Goal: Task Accomplishment & Management: Complete application form

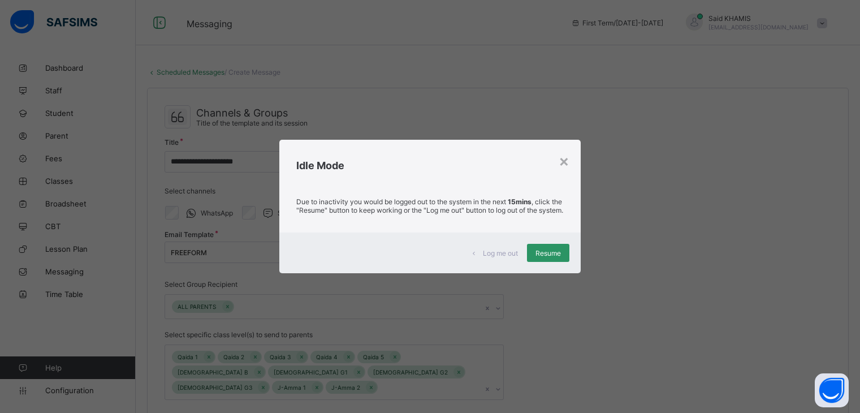
select select "****"
select select "*"
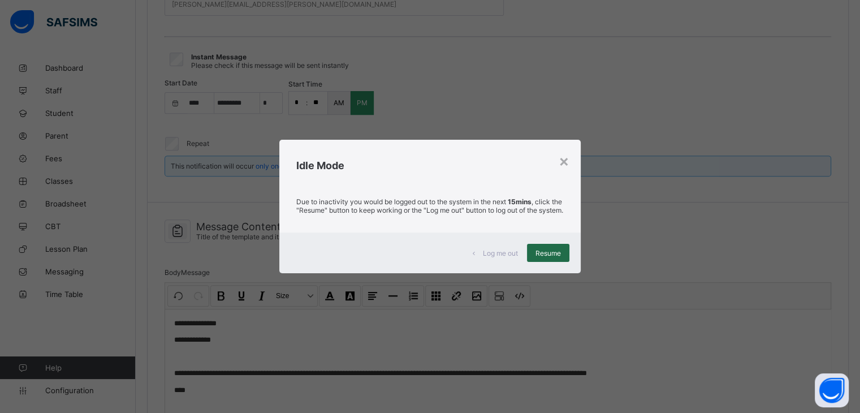
click at [557, 256] on span "Resume" at bounding box center [547, 253] width 25 height 8
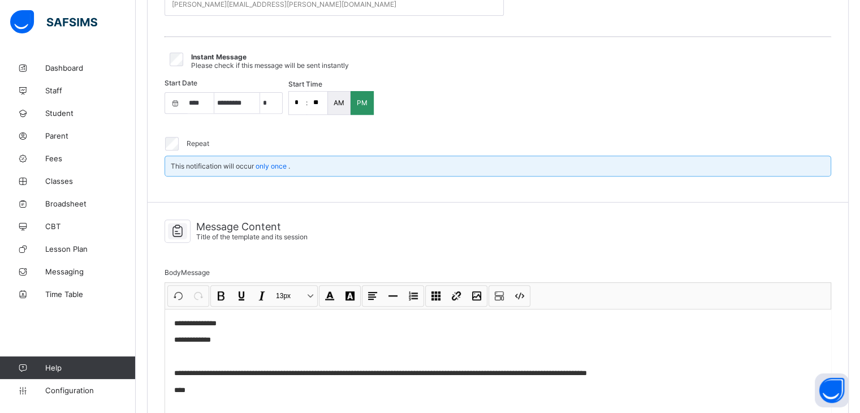
click at [199, 384] on p "****" at bounding box center [502, 389] width 656 height 11
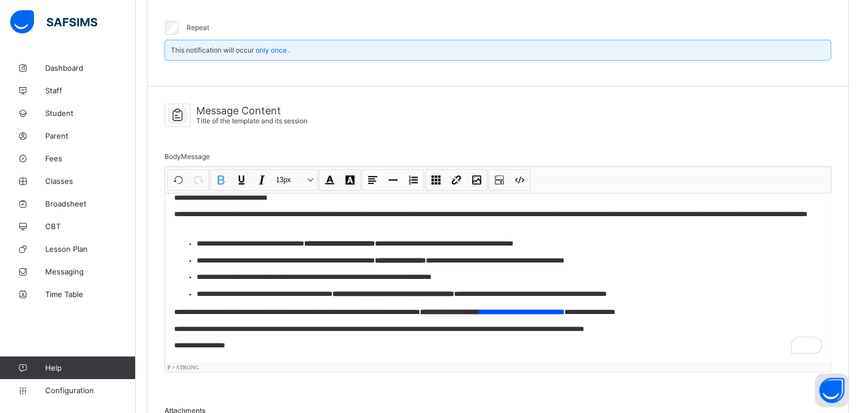
scroll to position [46, 0]
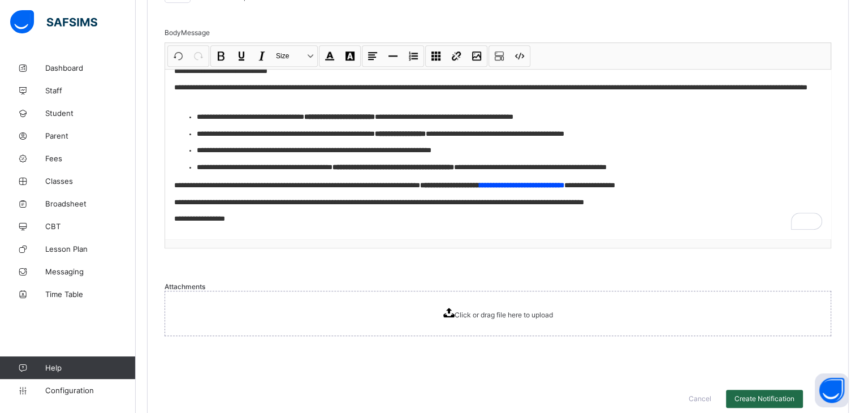
click at [777, 394] on span "Create Notification" at bounding box center [764, 398] width 60 height 8
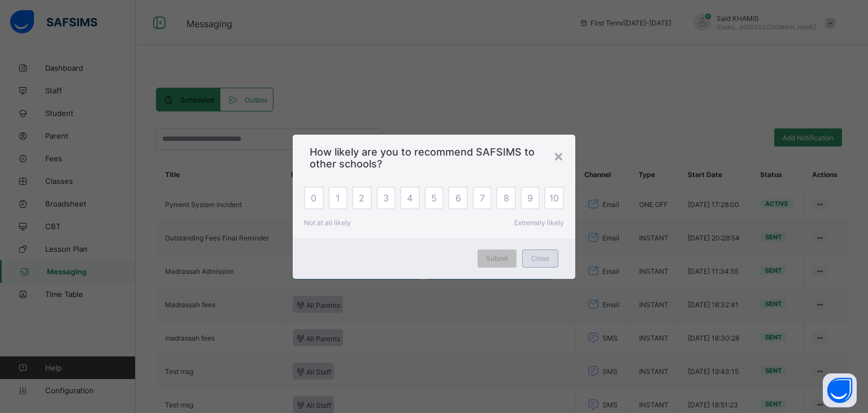
click at [544, 263] on div "Close" at bounding box center [540, 258] width 36 height 18
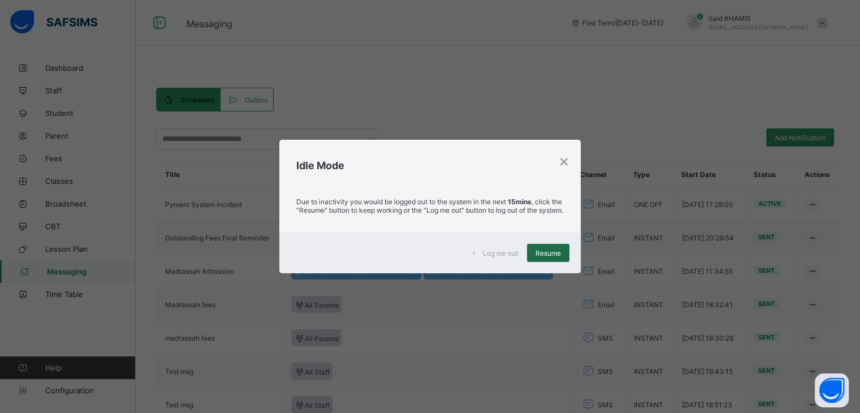
click at [558, 262] on div "Resume" at bounding box center [548, 253] width 42 height 18
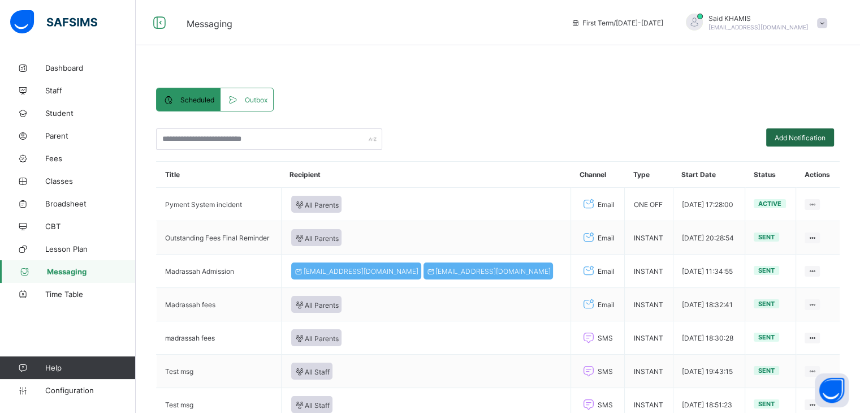
click at [795, 140] on span "Add Notification" at bounding box center [799, 137] width 51 height 8
select select "*"
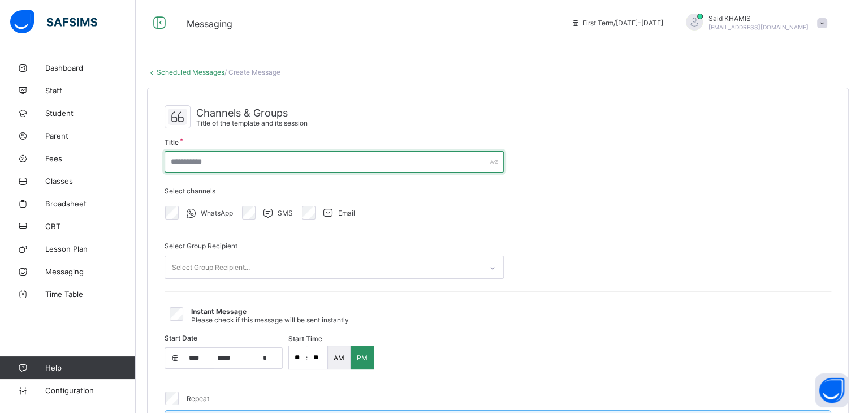
click at [231, 162] on input "text" at bounding box center [334, 161] width 339 height 21
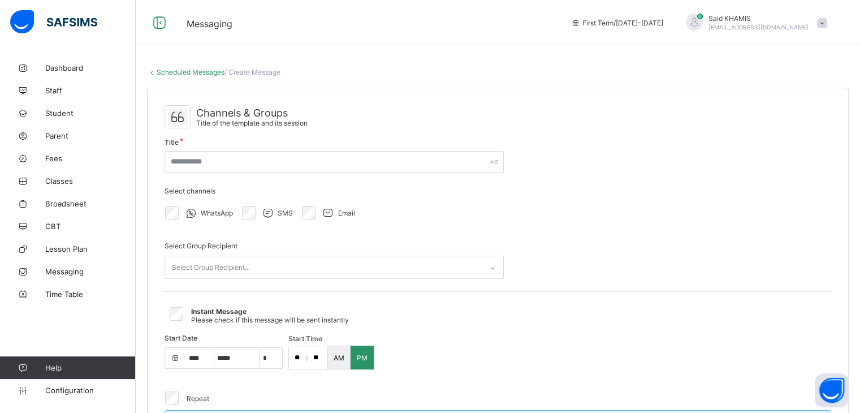
click at [170, 68] on link "Scheduled Messages" at bounding box center [191, 72] width 68 height 8
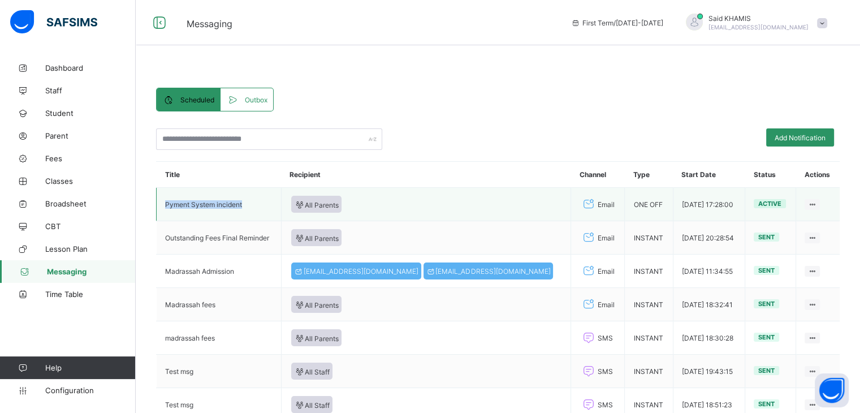
drag, startPoint x: 245, startPoint y: 200, endPoint x: 161, endPoint y: 195, distance: 84.4
click at [161, 195] on td "Pyment System incident" at bounding box center [219, 204] width 125 height 33
copy td "Pyment System incident"
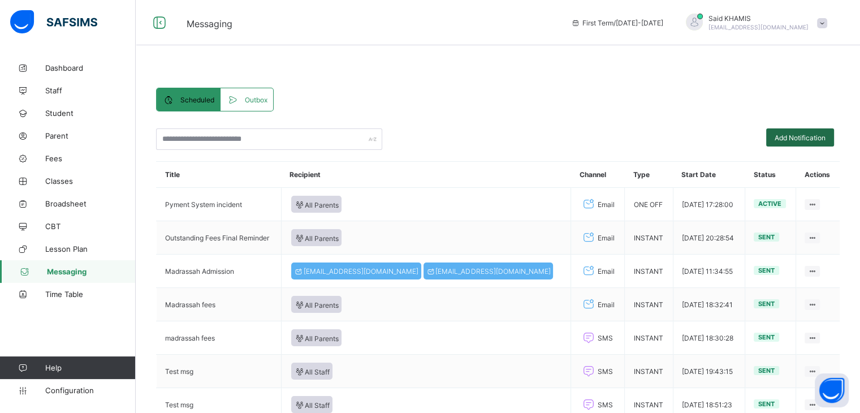
click at [818, 142] on div "Add Notification" at bounding box center [800, 137] width 68 height 18
select select "****"
select select "*"
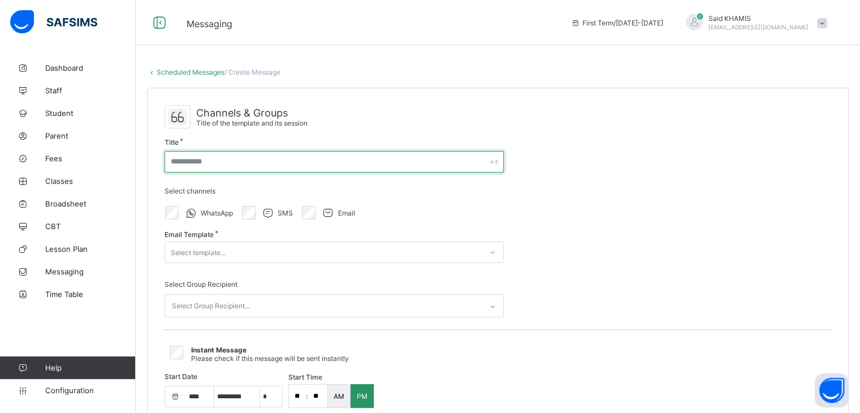
click at [294, 157] on input "text" at bounding box center [334, 161] width 339 height 21
paste input "**********"
type input "**********"
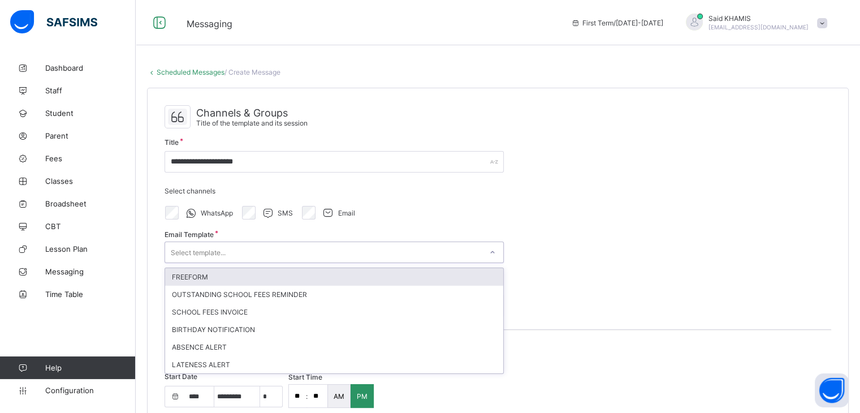
click at [274, 250] on div "Select template..." at bounding box center [323, 252] width 317 height 16
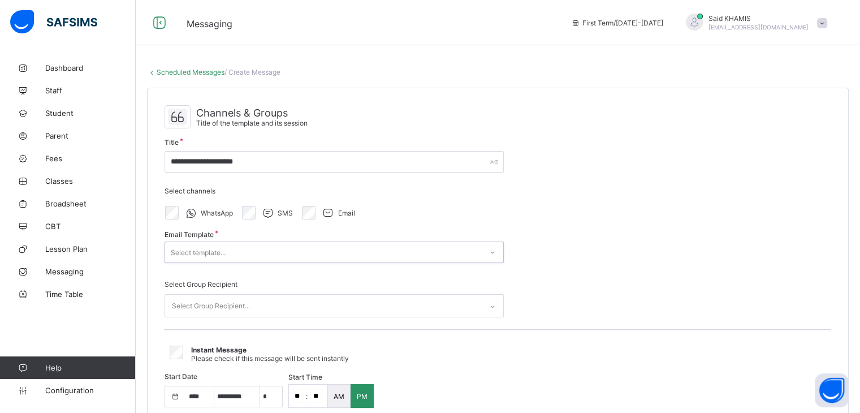
click at [274, 250] on div "Select template..." at bounding box center [323, 252] width 317 height 16
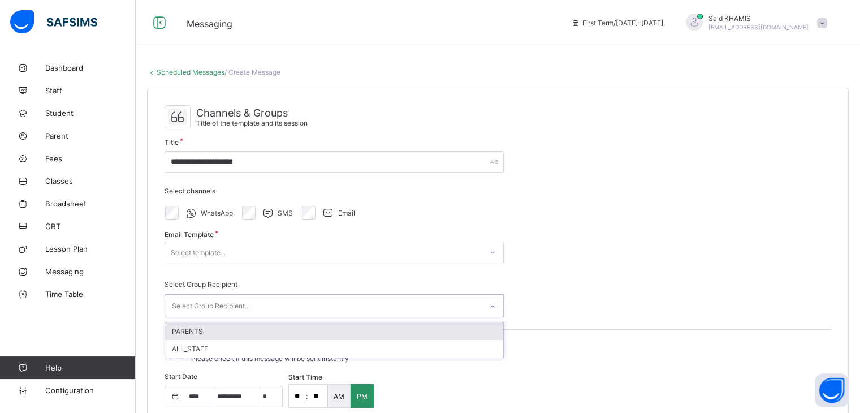
click at [286, 301] on div "Select Group Recipient..." at bounding box center [323, 306] width 317 height 22
click at [192, 331] on div "PARENTS" at bounding box center [334, 331] width 338 height 18
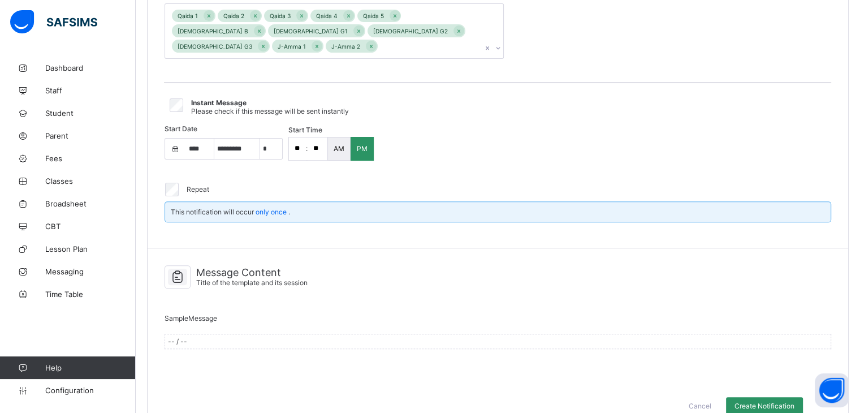
scroll to position [350, 0]
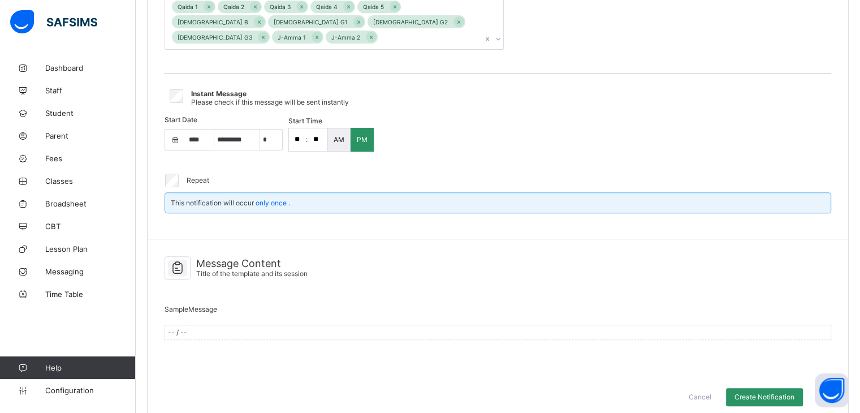
click at [456, 261] on div "Message Content Title of the template and its session" at bounding box center [498, 270] width 667 height 40
click at [362, 337] on div "Sample Message -- / --" at bounding box center [498, 325] width 667 height 69
click at [709, 299] on div "Sample Message -- / --" at bounding box center [498, 325] width 667 height 52
drag, startPoint x: 702, startPoint y: 284, endPoint x: 589, endPoint y: 271, distance: 113.8
click at [589, 271] on div "Message Content Title of the template and its session Sample Message -- / --" at bounding box center [498, 307] width 700 height 137
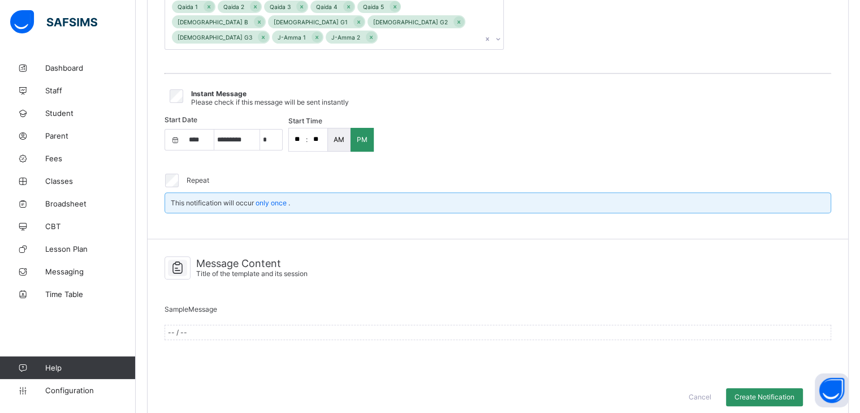
click at [433, 291] on div "Sample Message -- / --" at bounding box center [498, 325] width 667 height 69
click at [248, 324] on div "-- / --" at bounding box center [498, 331] width 667 height 15
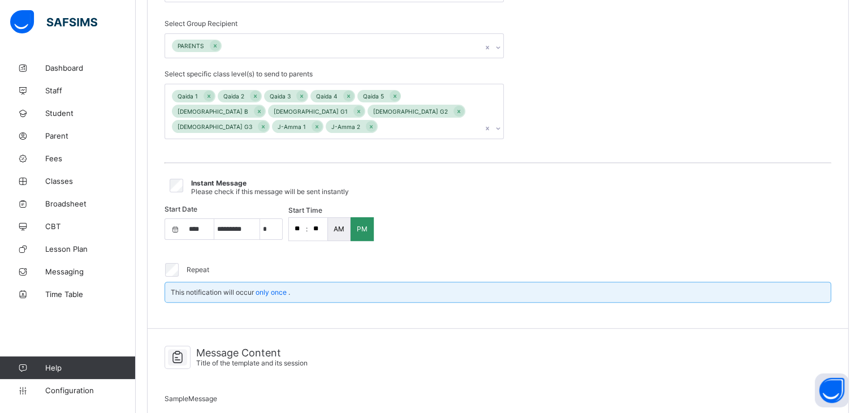
scroll to position [260, 0]
click at [253, 389] on div "Sample Message -- / --" at bounding box center [498, 415] width 667 height 52
click at [202, 395] on span "Sample Message" at bounding box center [191, 399] width 53 height 8
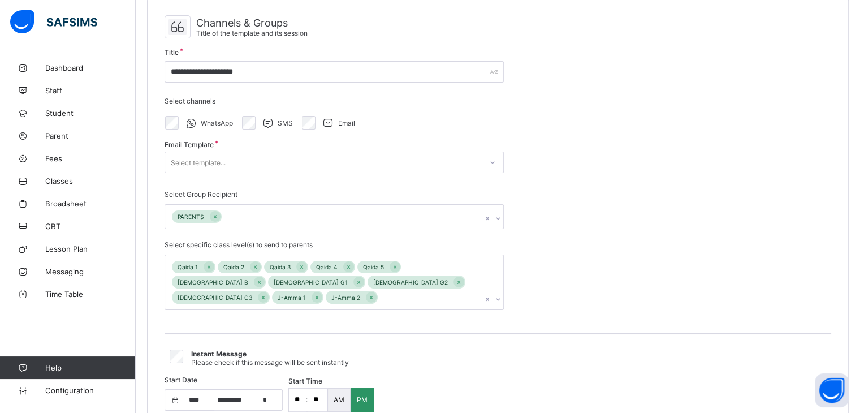
scroll to position [67, 0]
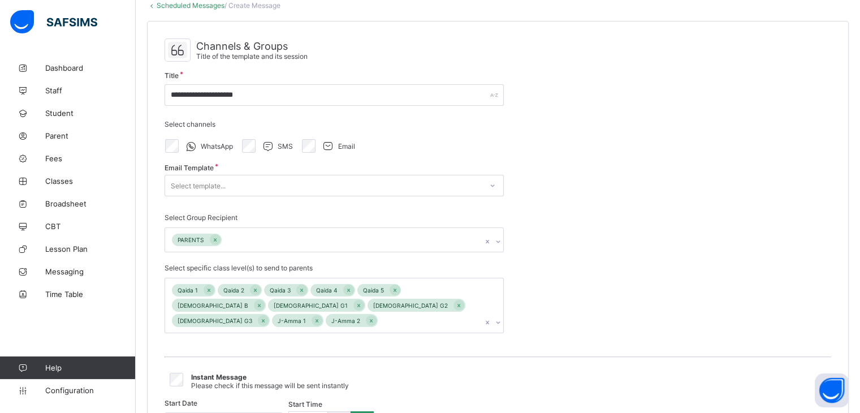
click at [434, 185] on div "Select template..." at bounding box center [323, 186] width 317 height 16
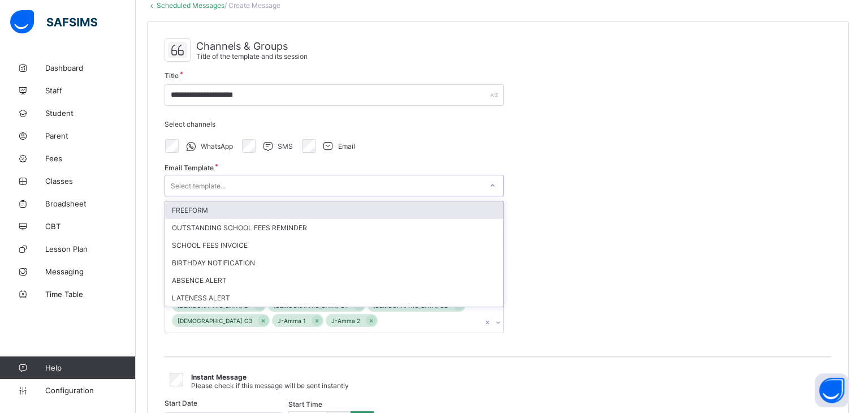
click at [212, 209] on div "FREEFORM" at bounding box center [334, 210] width 338 height 18
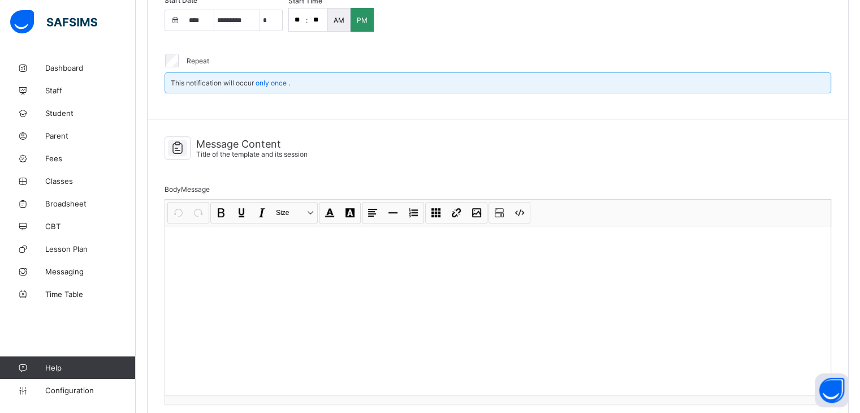
scroll to position [430, 0]
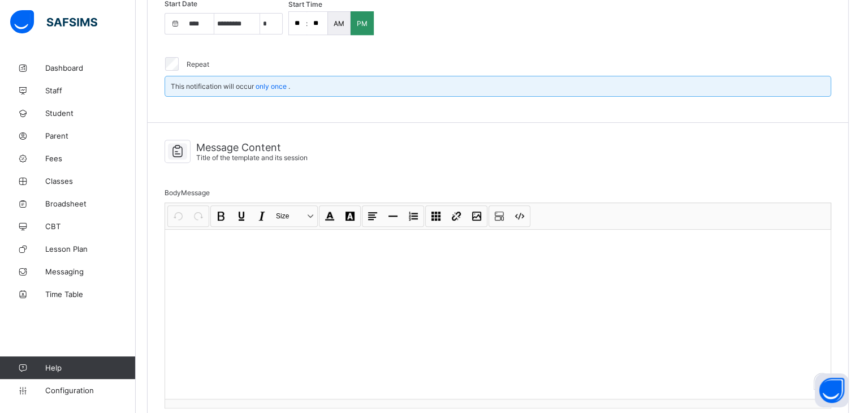
click at [350, 324] on div "To enrich screen reader interactions, please activate Accessibility in Grammarl…" at bounding box center [497, 314] width 665 height 170
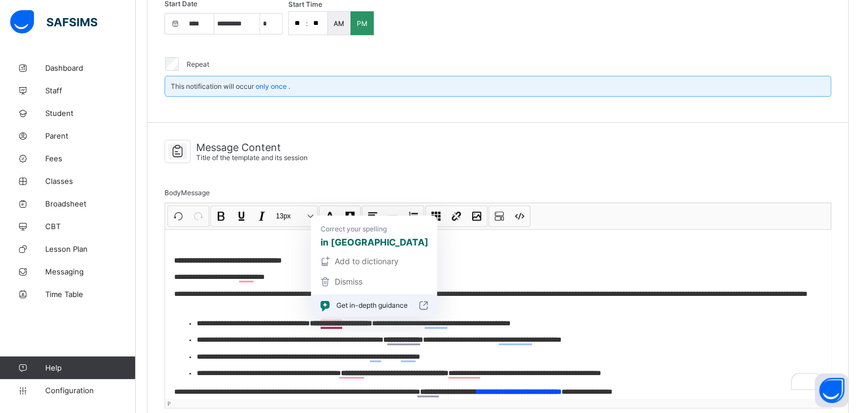
click at [326, 321] on strong "**********" at bounding box center [341, 322] width 62 height 7
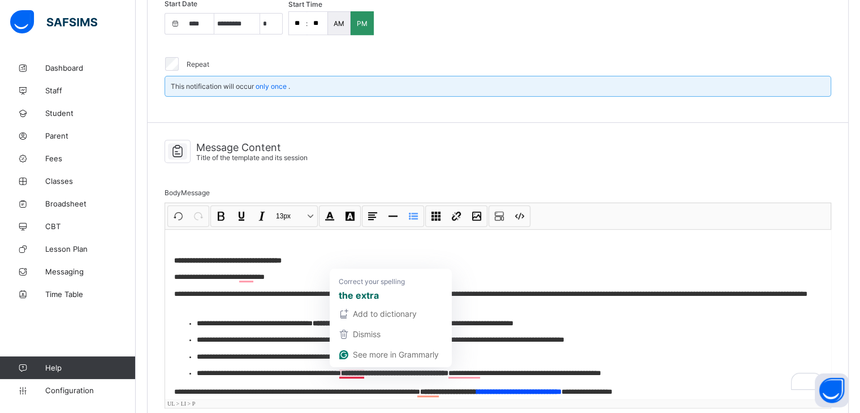
click at [348, 373] on strong "**********" at bounding box center [394, 372] width 107 height 7
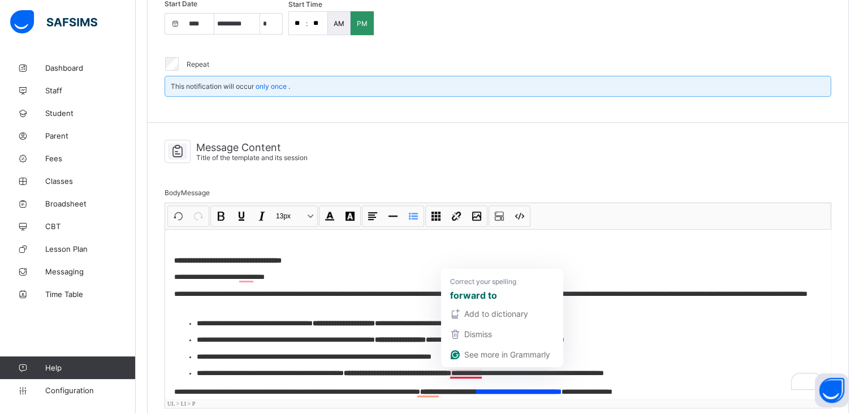
click at [451, 369] on strong "**********" at bounding box center [397, 372] width 107 height 7
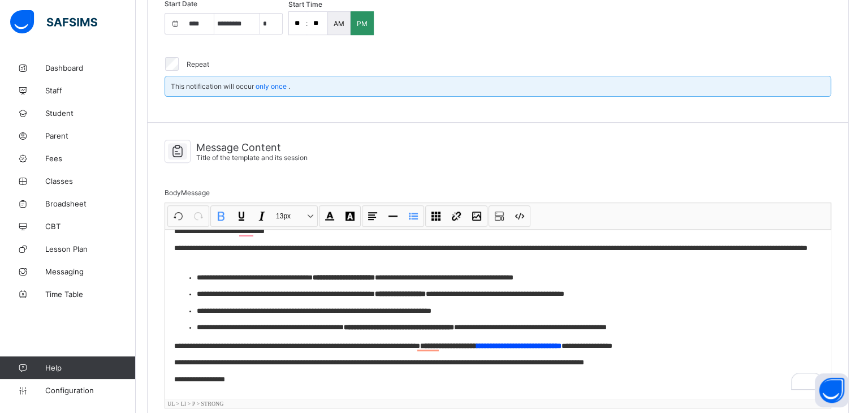
scroll to position [46, 0]
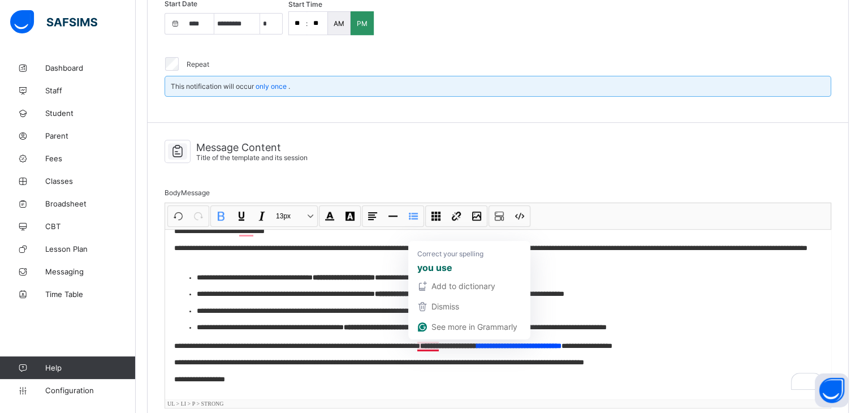
click at [426, 343] on p "**********" at bounding box center [498, 345] width 648 height 11
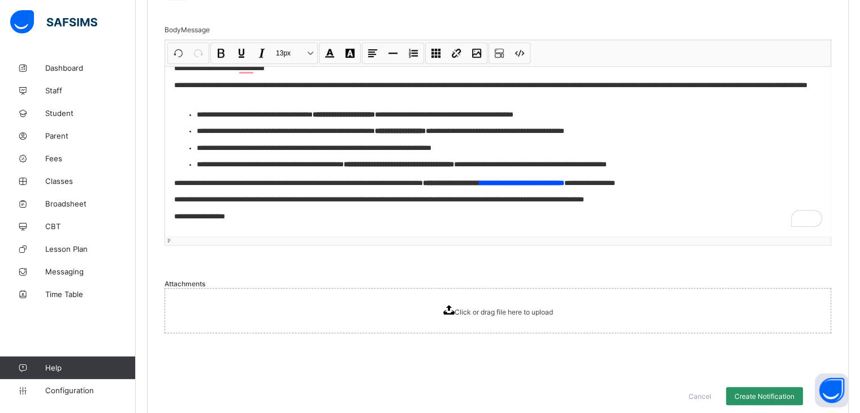
scroll to position [605, 0]
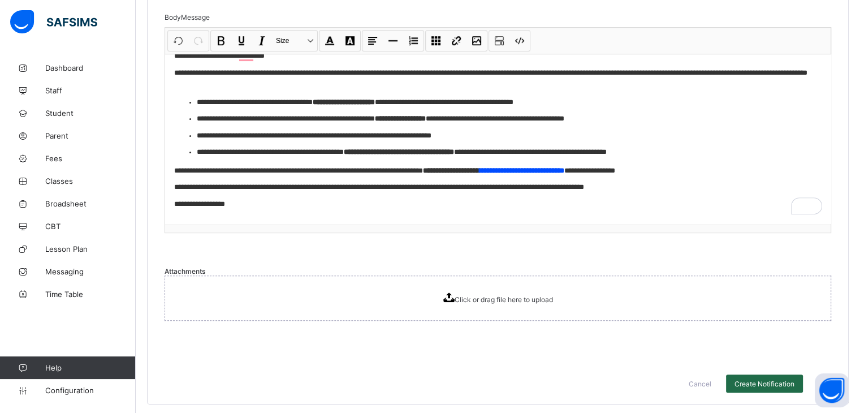
click at [773, 383] on span "Create Notification" at bounding box center [764, 383] width 60 height 8
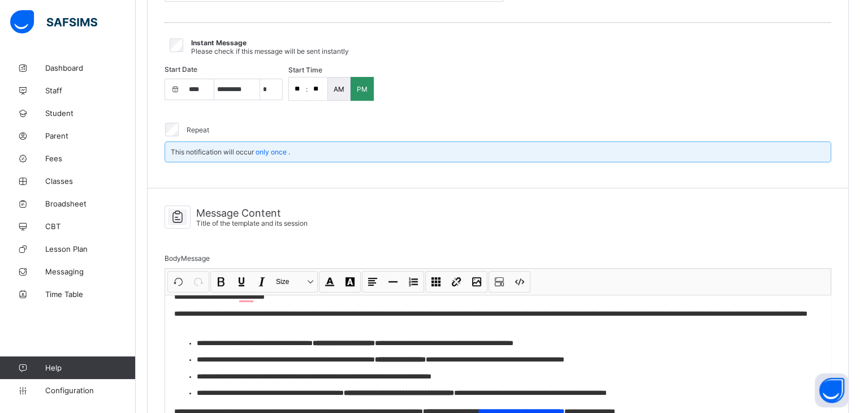
scroll to position [85, 0]
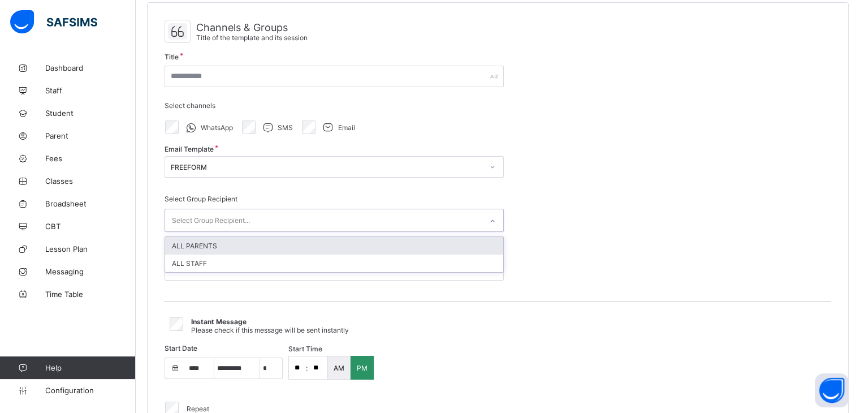
click at [411, 214] on div "Select Group Recipient..." at bounding box center [323, 220] width 317 height 22
click at [208, 239] on div "ALL PARENTS" at bounding box center [334, 246] width 338 height 18
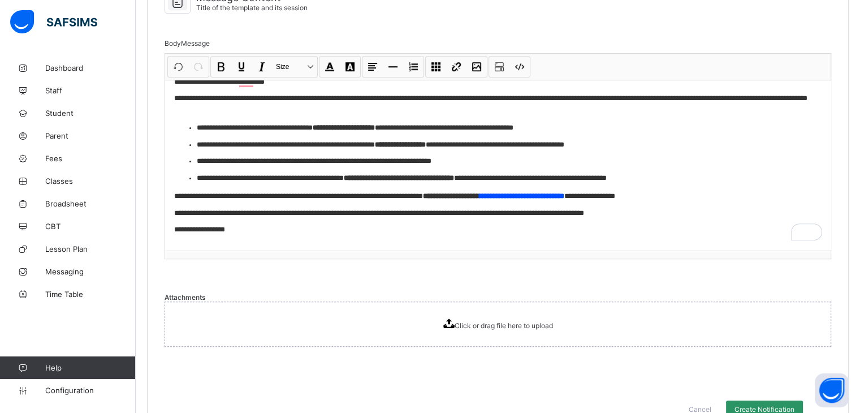
scroll to position [683, 0]
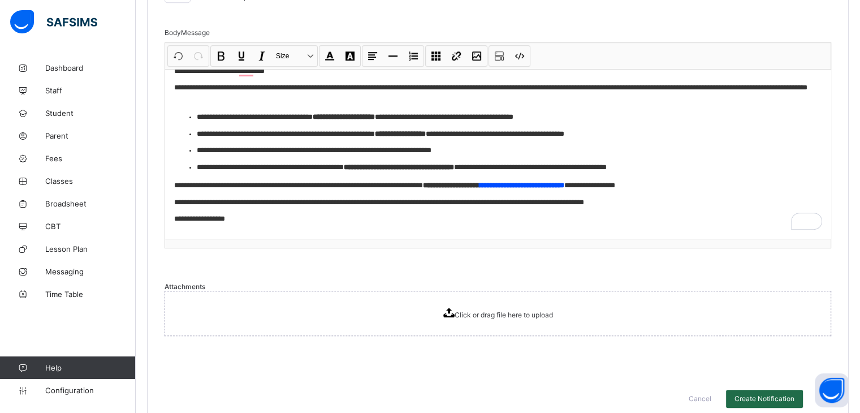
click at [787, 394] on span "Create Notification" at bounding box center [764, 398] width 60 height 8
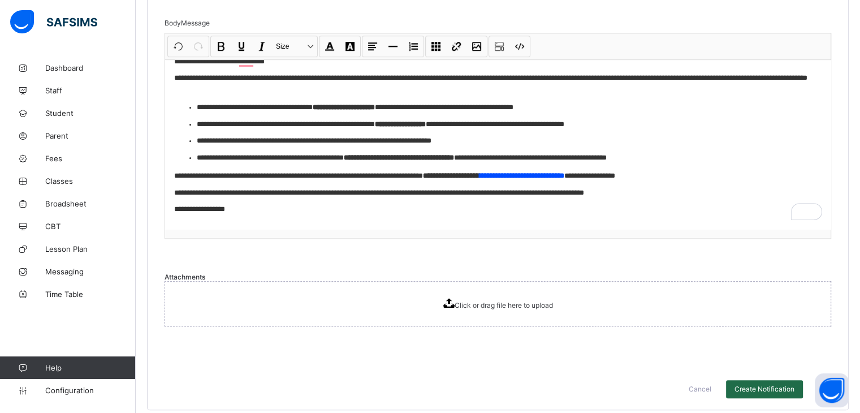
click at [765, 387] on div "Create Notification" at bounding box center [764, 389] width 77 height 18
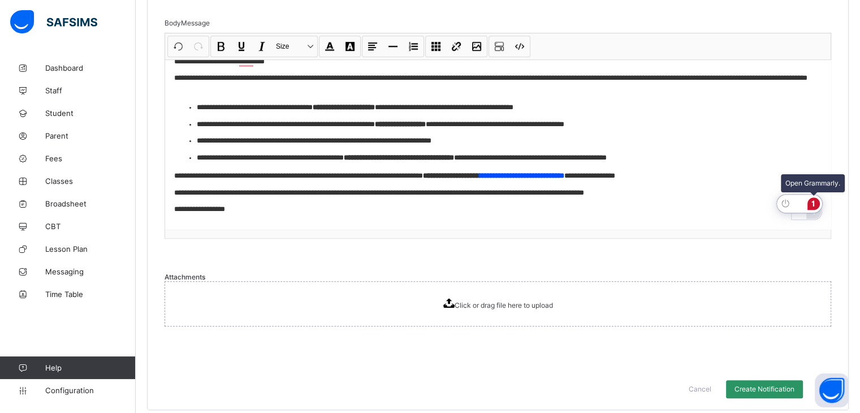
click at [813, 196] on button "1" at bounding box center [813, 203] width 15 height 15
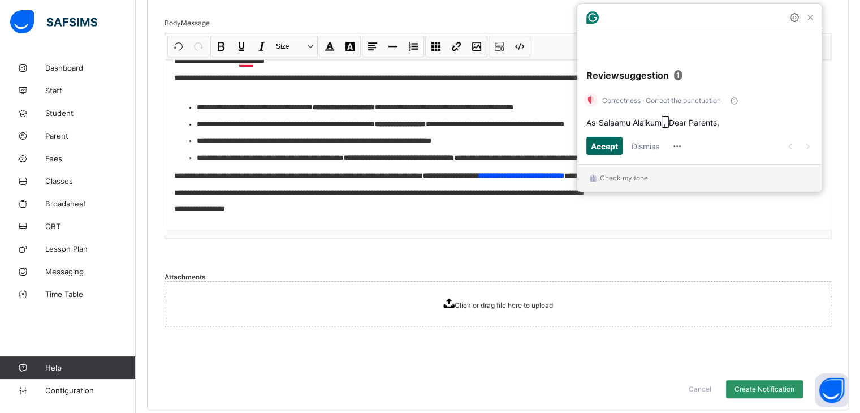
click at [601, 150] on span "Accept" at bounding box center [604, 146] width 27 height 12
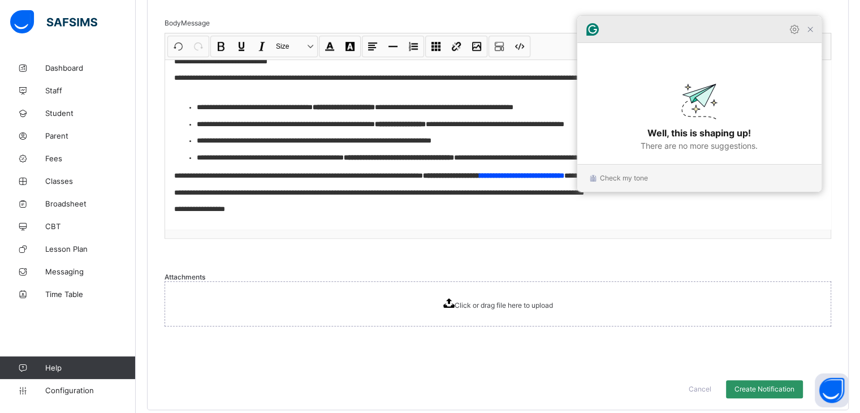
click at [810, 36] on icon "Close Grammarly Assistant" at bounding box center [810, 30] width 14 height 14
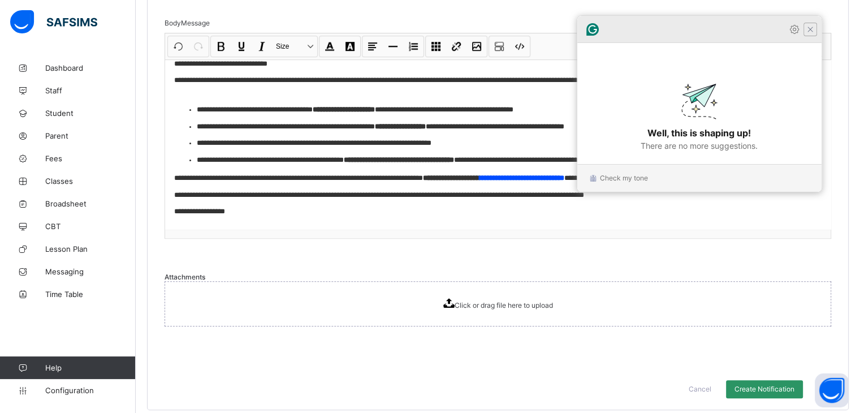
scroll to position [44, 0]
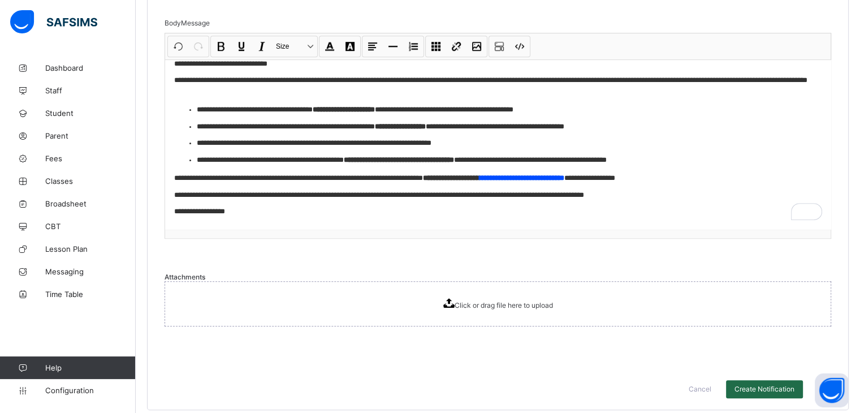
click at [773, 380] on div "Create Notification" at bounding box center [764, 389] width 77 height 18
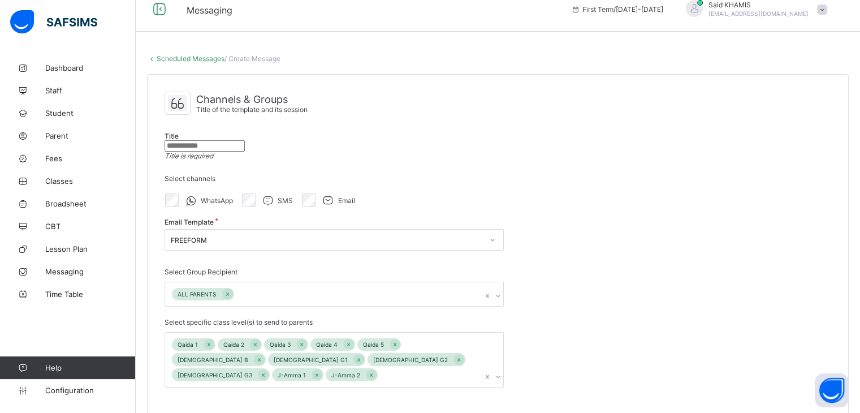
scroll to position [12, 0]
click at [245, 142] on input "text" at bounding box center [205, 146] width 80 height 11
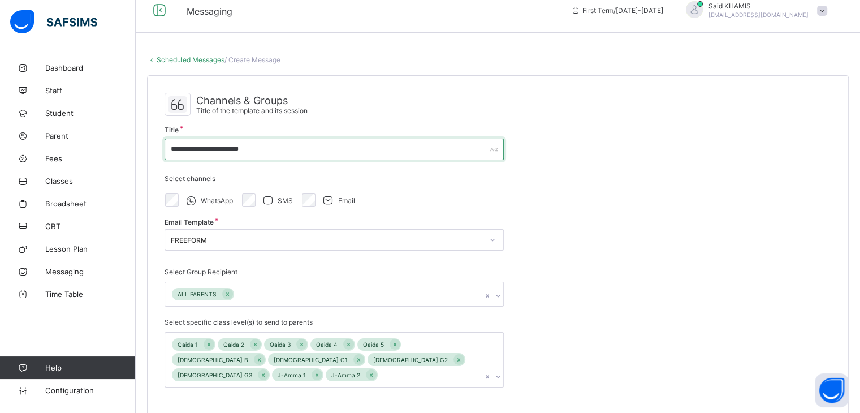
type input "**********"
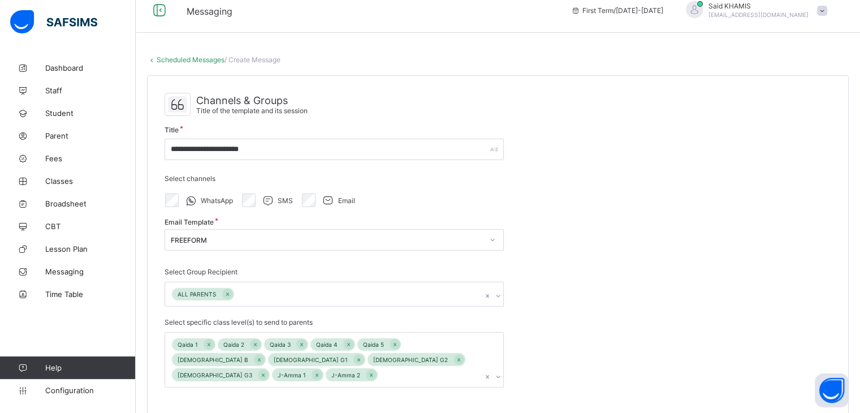
drag, startPoint x: 399, startPoint y: 142, endPoint x: 615, endPoint y: 218, distance: 229.4
click at [615, 218] on div "**********" at bounding box center [498, 355] width 700 height 558
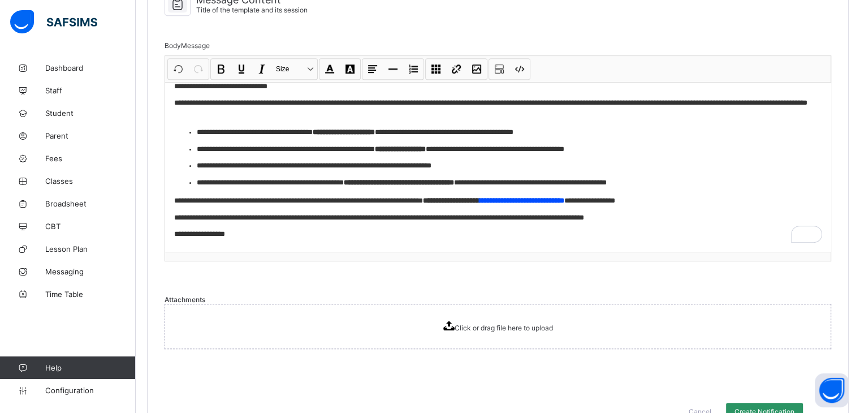
scroll to position [683, 0]
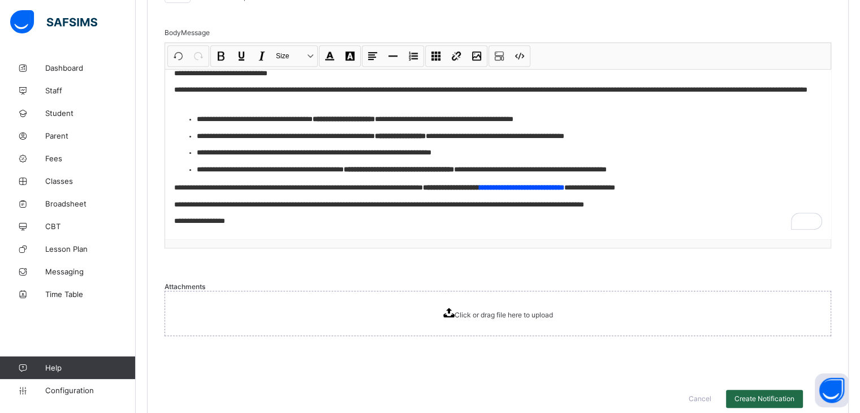
click at [782, 394] on span "Create Notification" at bounding box center [764, 398] width 60 height 8
